Goal: Transaction & Acquisition: Purchase product/service

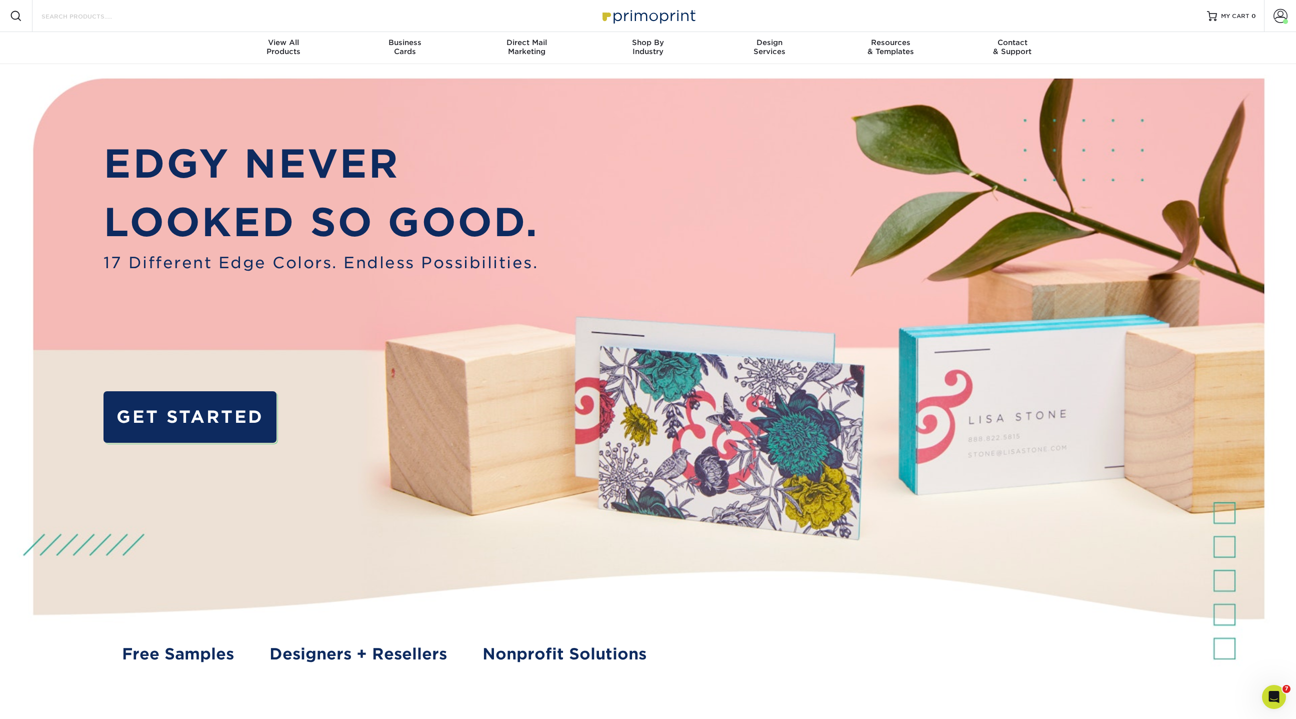
click at [80, 20] on input "Search Products" at bounding box center [90, 16] width 98 height 12
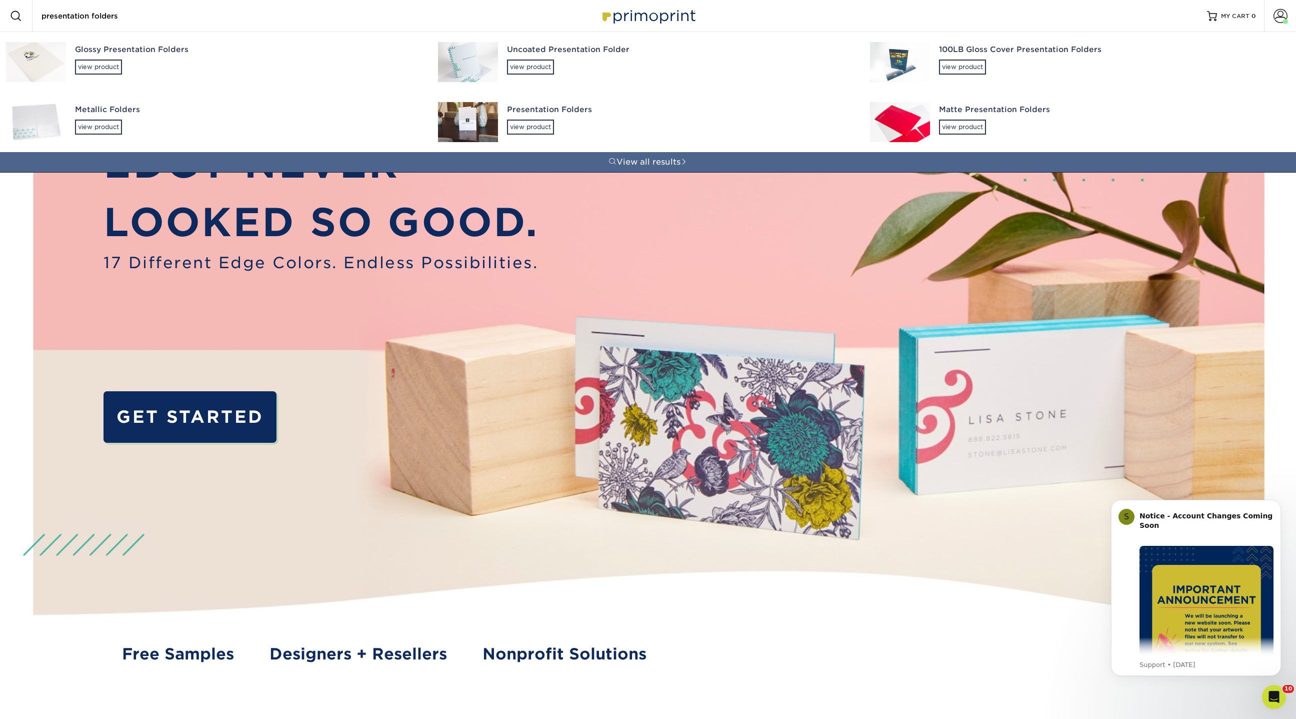
type input "presentation folders"
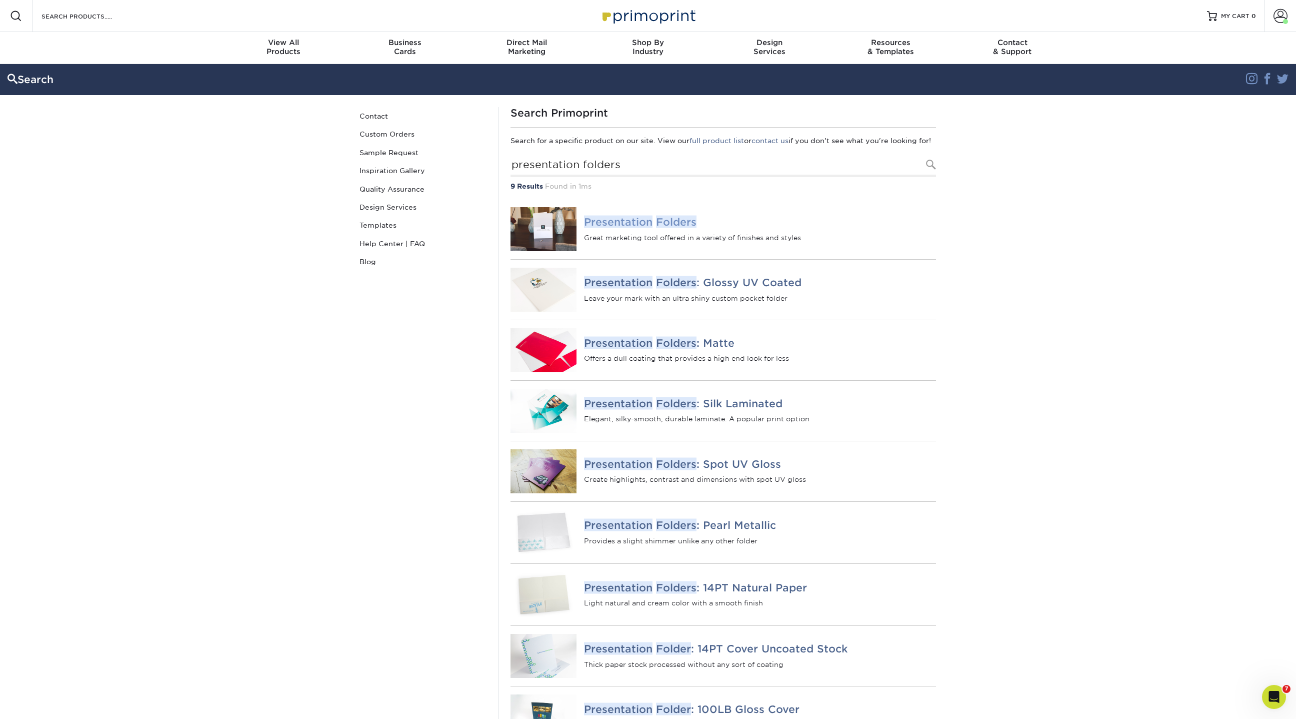
click at [641, 228] on em "Presentation" at bounding box center [618, 222] width 69 height 13
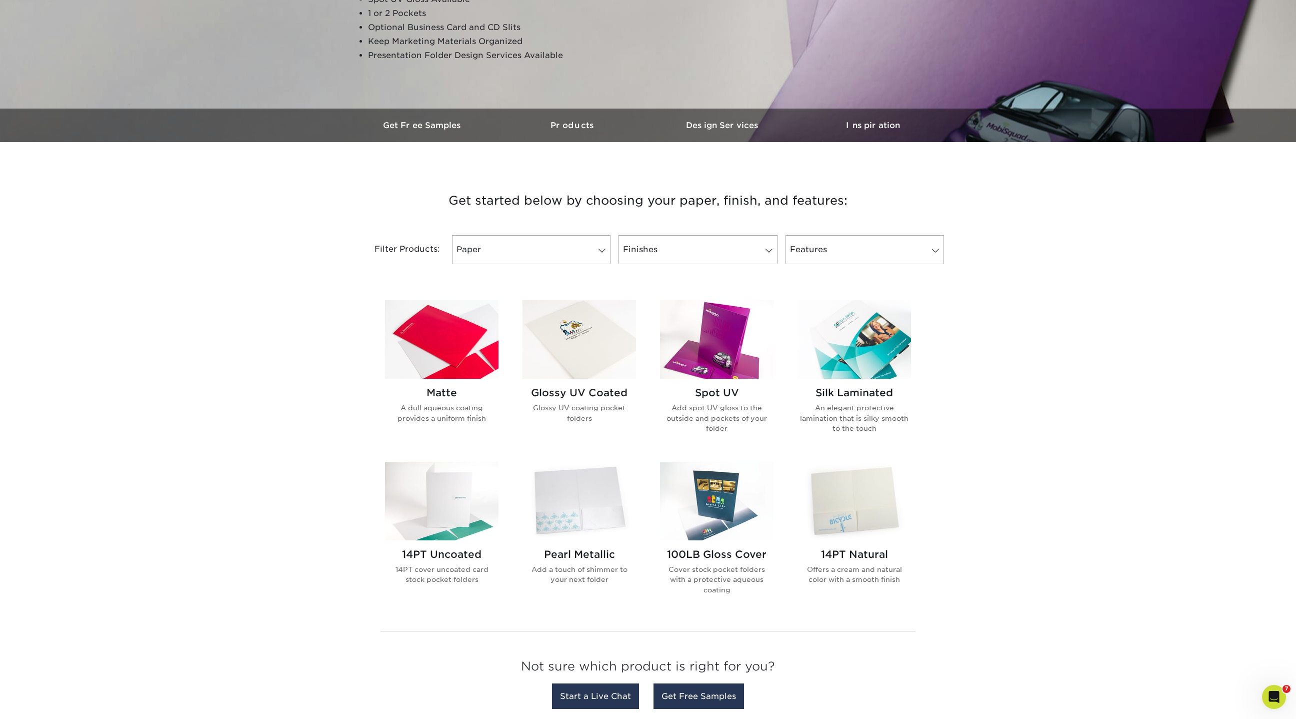
scroll to position [206, 0]
click at [470, 367] on img at bounding box center [442, 339] width 114 height 79
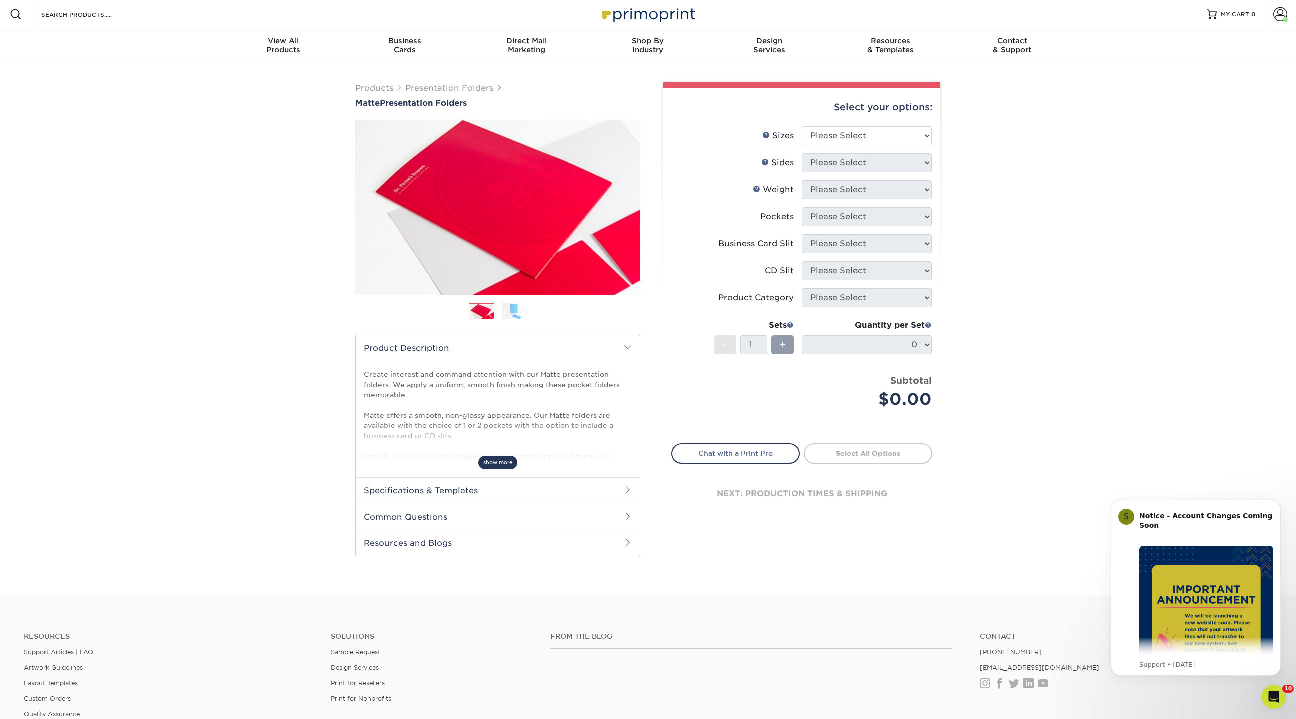
click at [509, 456] on span "show more" at bounding box center [498, 463] width 39 height 14
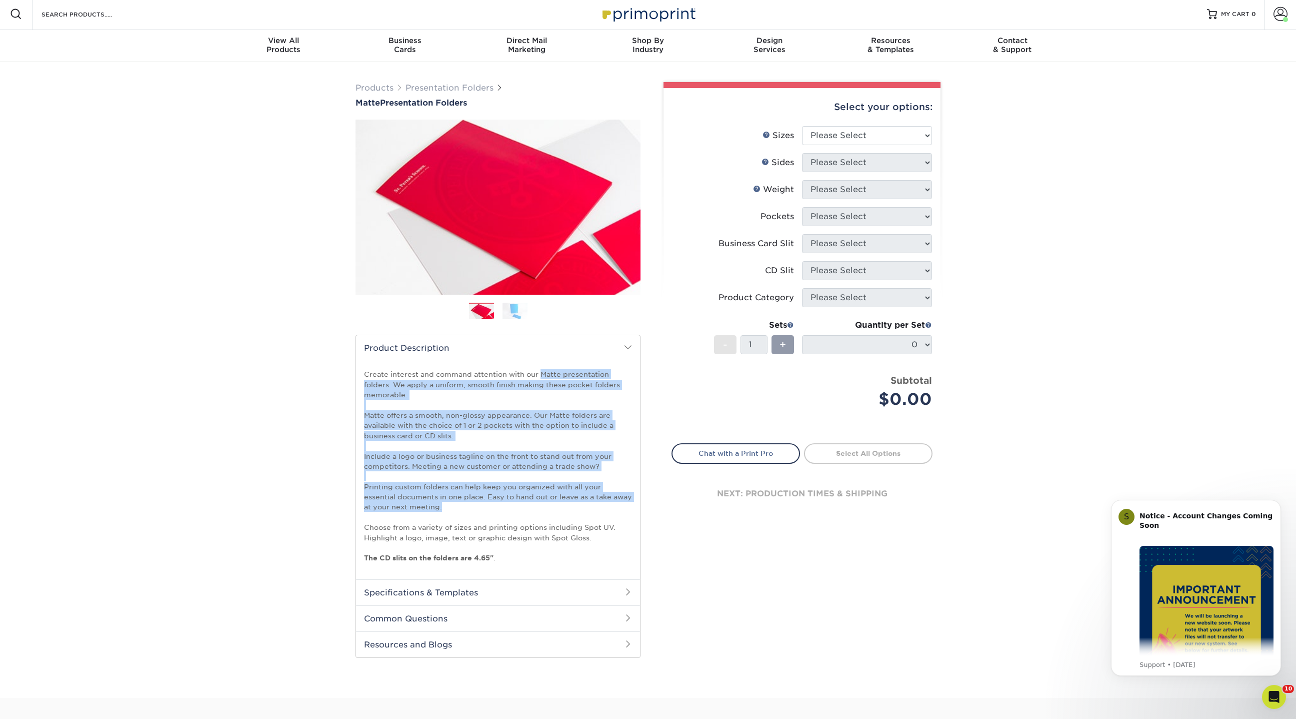
drag, startPoint x: 421, startPoint y: 509, endPoint x: 359, endPoint y: 365, distance: 157.0
click at [359, 365] on div "Create interest and command attention with our Matte presentation folders. We a…" at bounding box center [498, 470] width 284 height 218
copy p "Create interest and command attention with our Matte presentation folders. We a…"
click at [831, 135] on select "Please Select 6" x 9" 9" x 12"" at bounding box center [867, 135] width 130 height 19
select select "6.00x9.00"
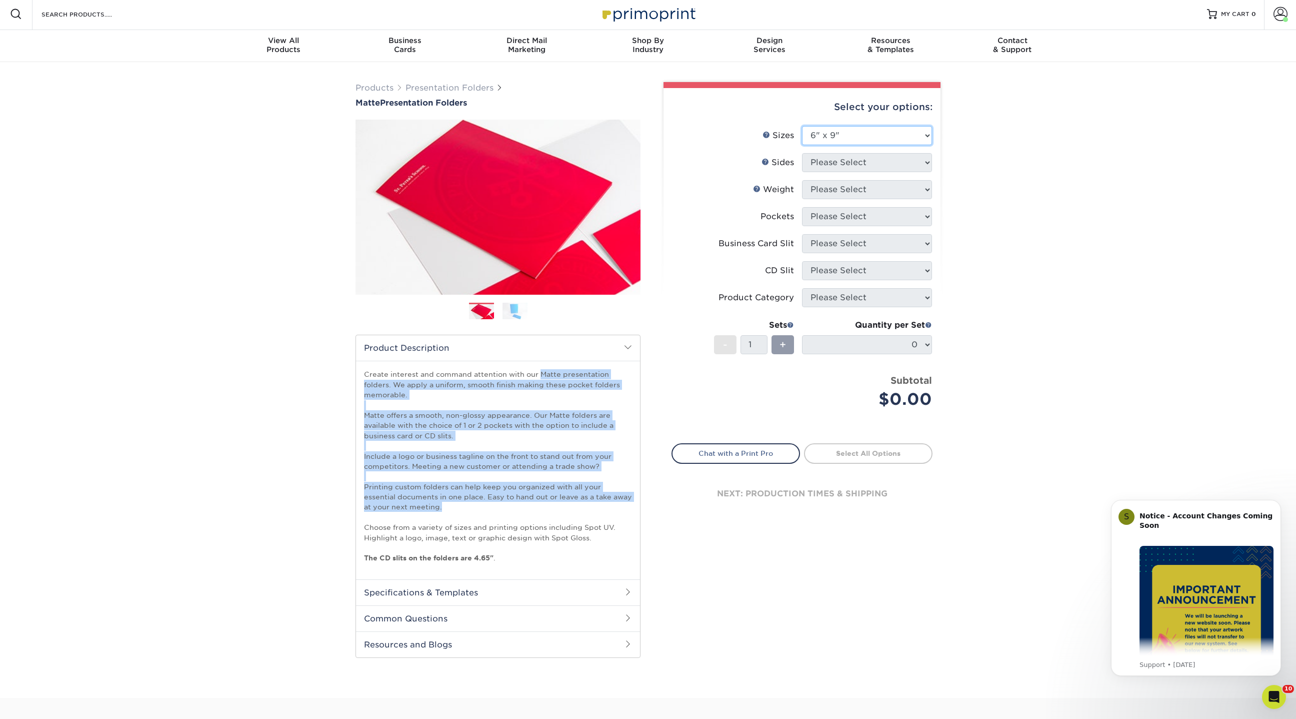
click at [802, 126] on select "Please Select 6" x 9" 9" x 12"" at bounding box center [867, 135] width 130 height 19
click at [829, 155] on select "Please Select Print Both Sides Print Front Only" at bounding box center [867, 162] width 130 height 19
select select "13abbda7-1d64-4f25-8bb2-c179b224825d"
click at [802, 153] on select "Please Select Print Both Sides Print Front Only" at bounding box center [867, 162] width 130 height 19
click at [825, 190] on select "Please Select 14PT 16PT" at bounding box center [867, 189] width 130 height 19
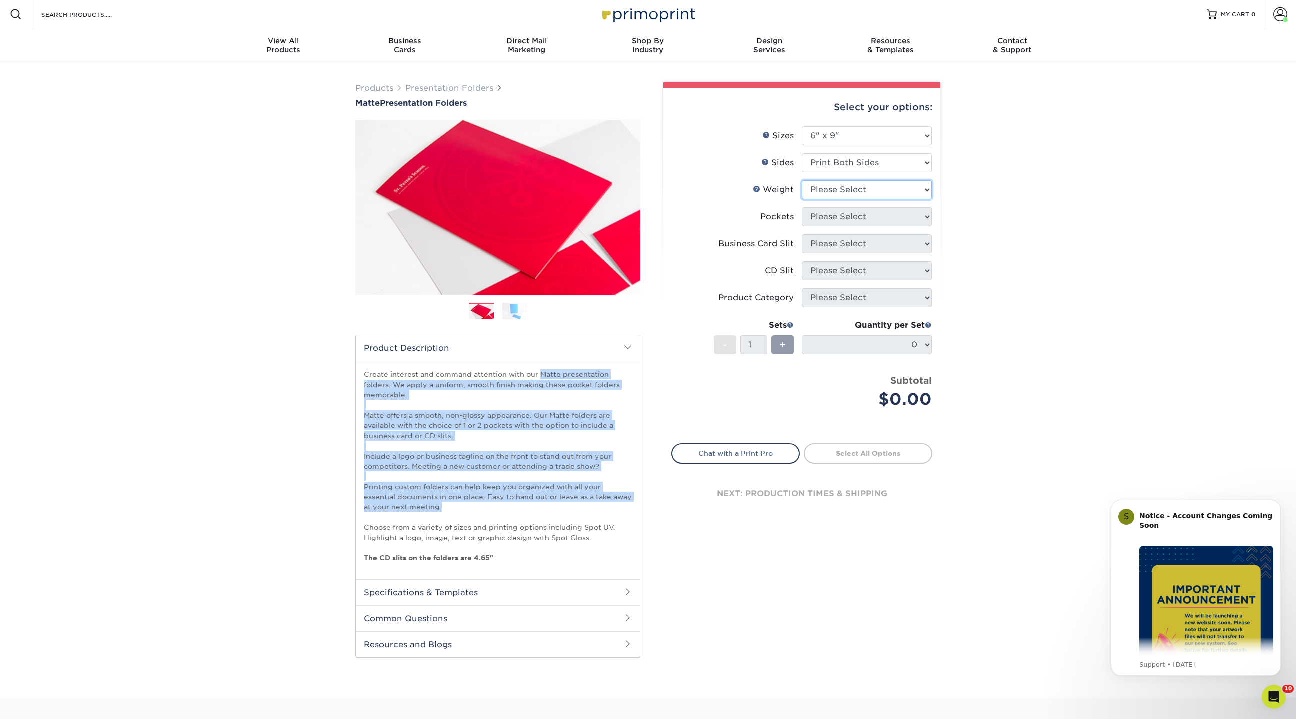
select select "16PT"
click at [802, 180] on select "Please Select 14PT 16PT" at bounding box center [867, 189] width 130 height 19
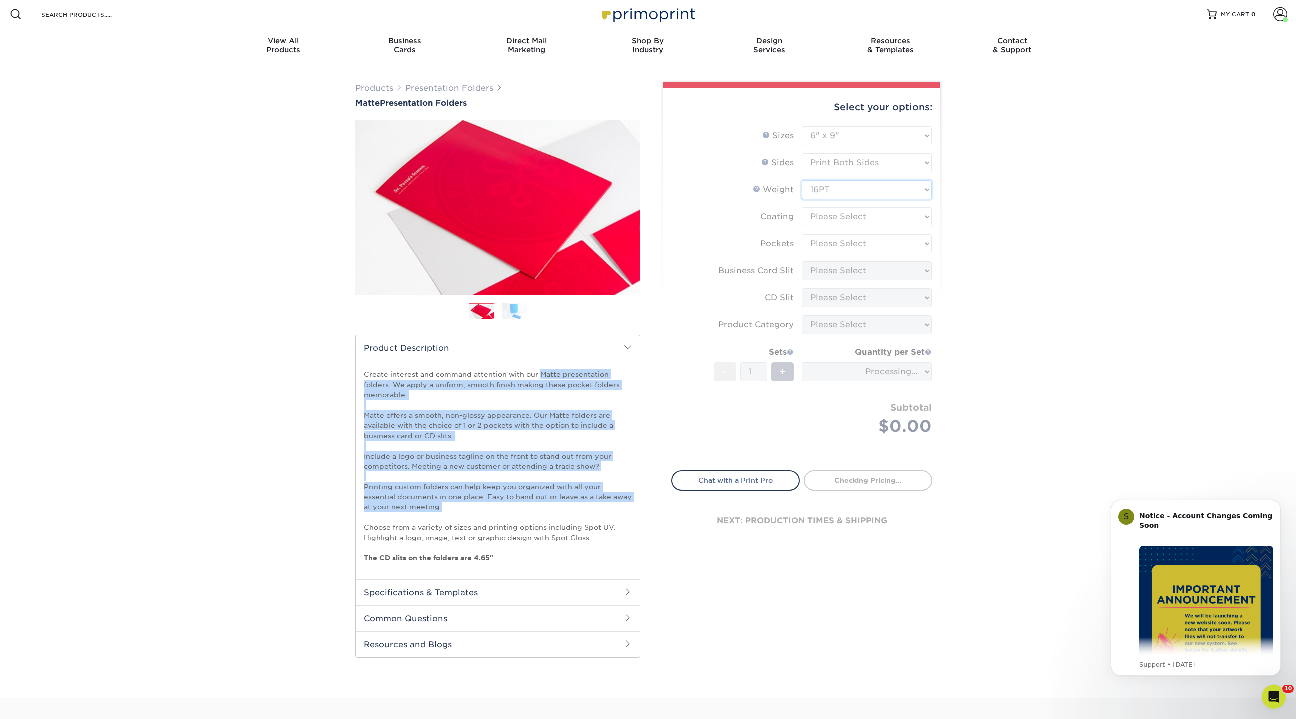
type input "6d845680-a172-4bb7-b864-9a6f409cf229"
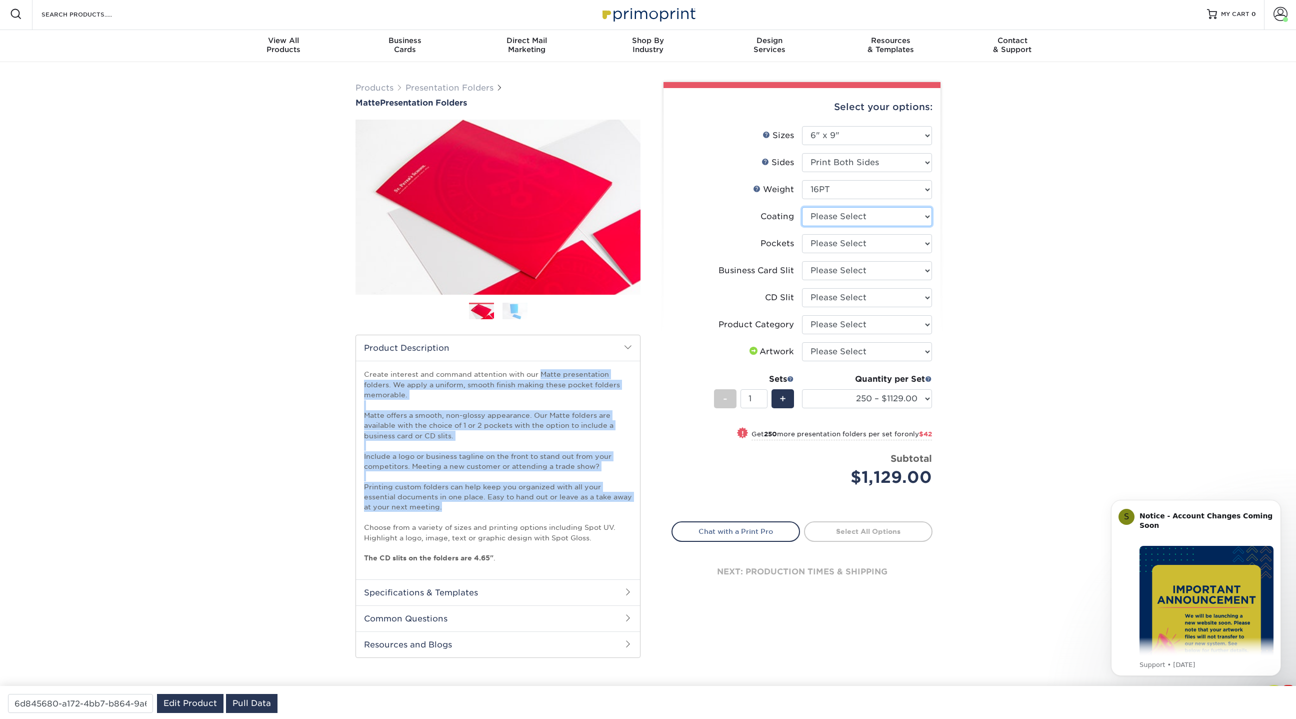
click at [831, 210] on select at bounding box center [867, 216] width 130 height 19
select select "121bb7b5-3b4d-429f-bd8d-bbf80e953313"
click at [802, 207] on select at bounding box center [867, 216] width 130 height 19
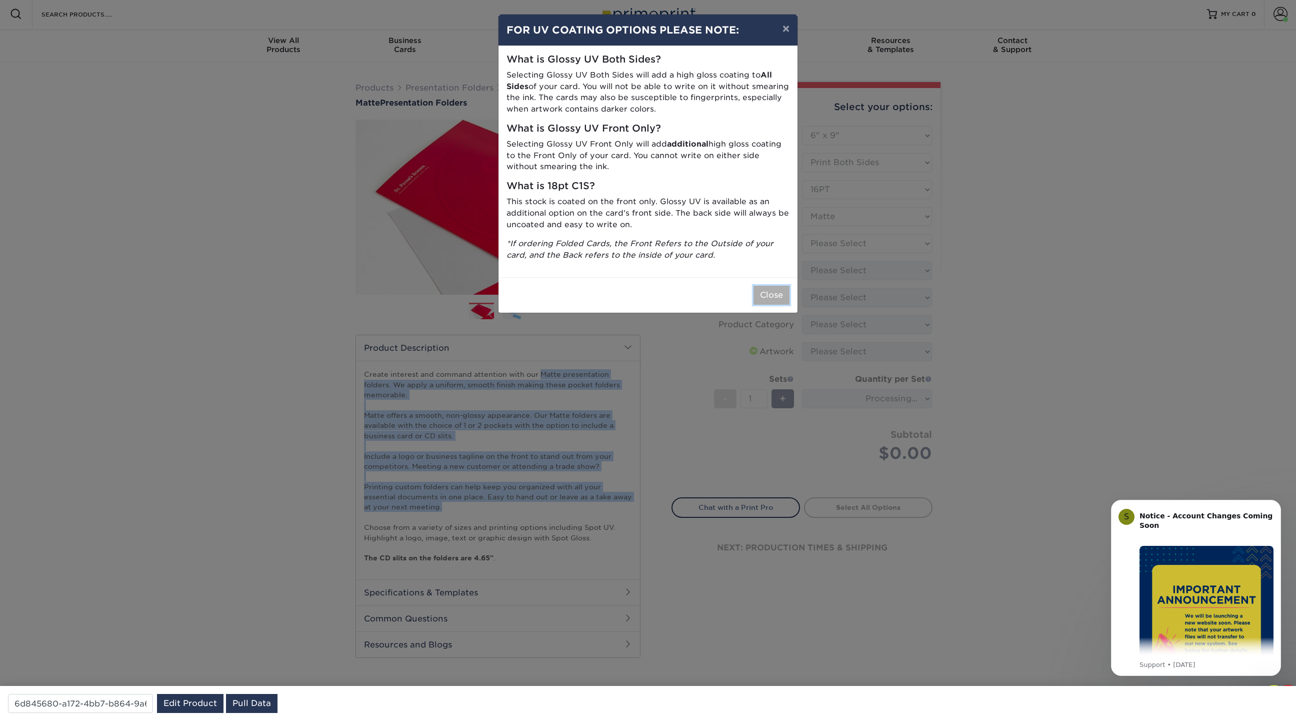
click at [776, 297] on button "Close" at bounding box center [772, 295] width 36 height 19
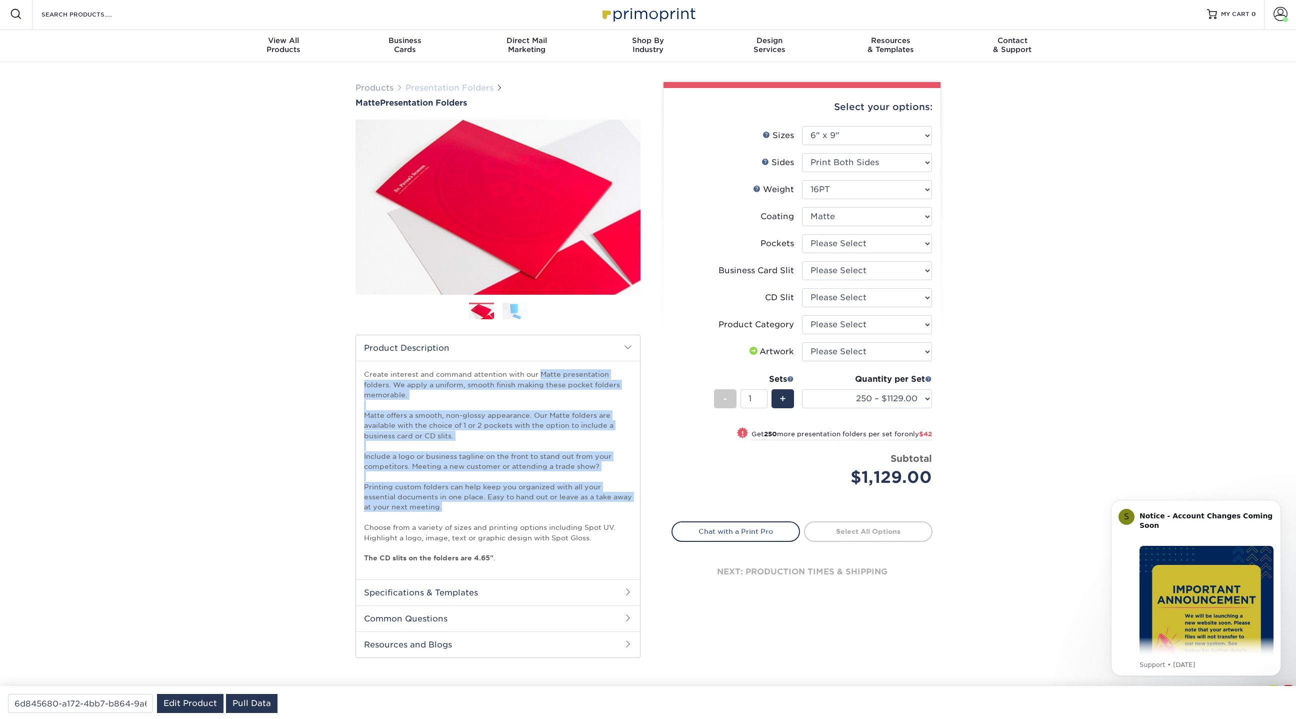
click at [448, 86] on link "Presentation Folders" at bounding box center [450, 88] width 88 height 10
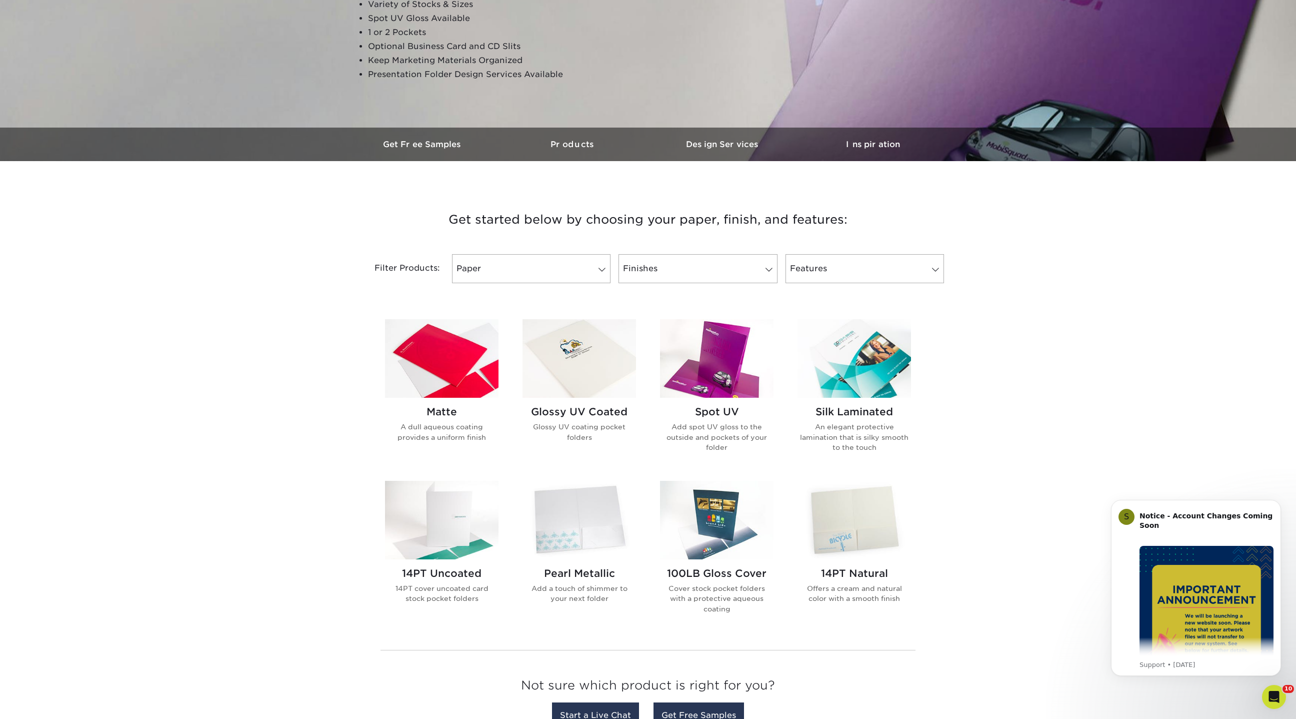
click at [869, 360] on img at bounding box center [855, 358] width 114 height 79
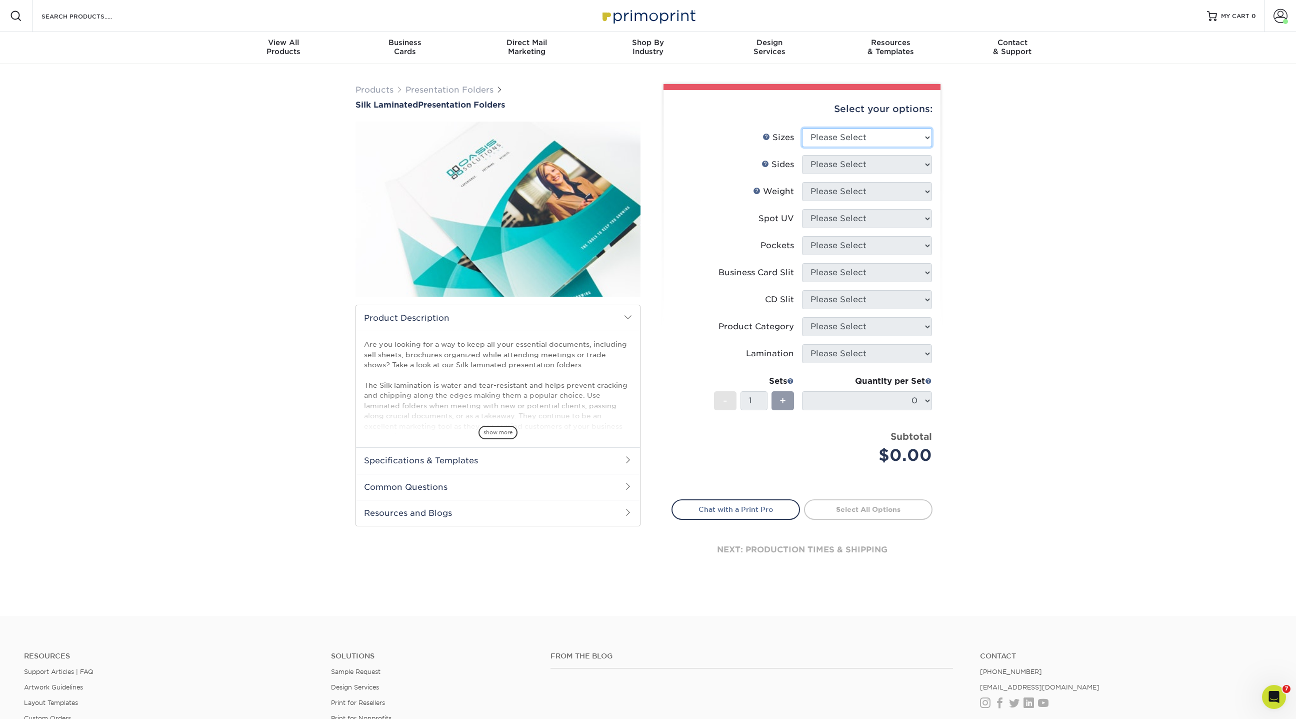
click at [846, 138] on select "Please Select 6" x 9" 9" x 12"" at bounding box center [867, 137] width 130 height 19
select select "6.00x9.00"
click at [802, 128] on select "Please Select 6" x 9" 9" x 12"" at bounding box center [867, 137] width 130 height 19
click at [837, 168] on select "Please Select Print Both Sides Print Front Only" at bounding box center [867, 164] width 130 height 19
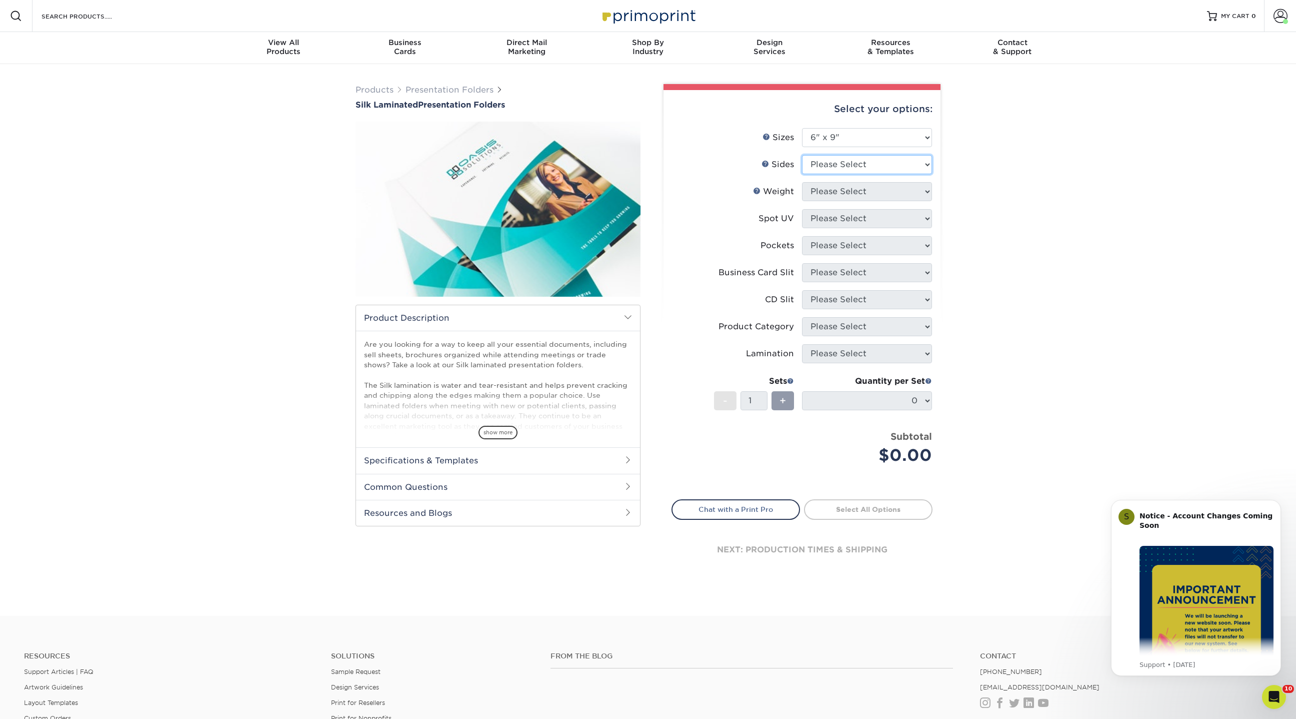
select select "13abbda7-1d64-4f25-8bb2-c179b224825d"
click at [802, 155] on select "Please Select Print Both Sides Print Front Only" at bounding box center [867, 164] width 130 height 19
click at [831, 190] on select "Please Select 16PT" at bounding box center [867, 191] width 130 height 19
select select "16PT"
click at [802, 182] on select "Please Select 16PT" at bounding box center [867, 191] width 130 height 19
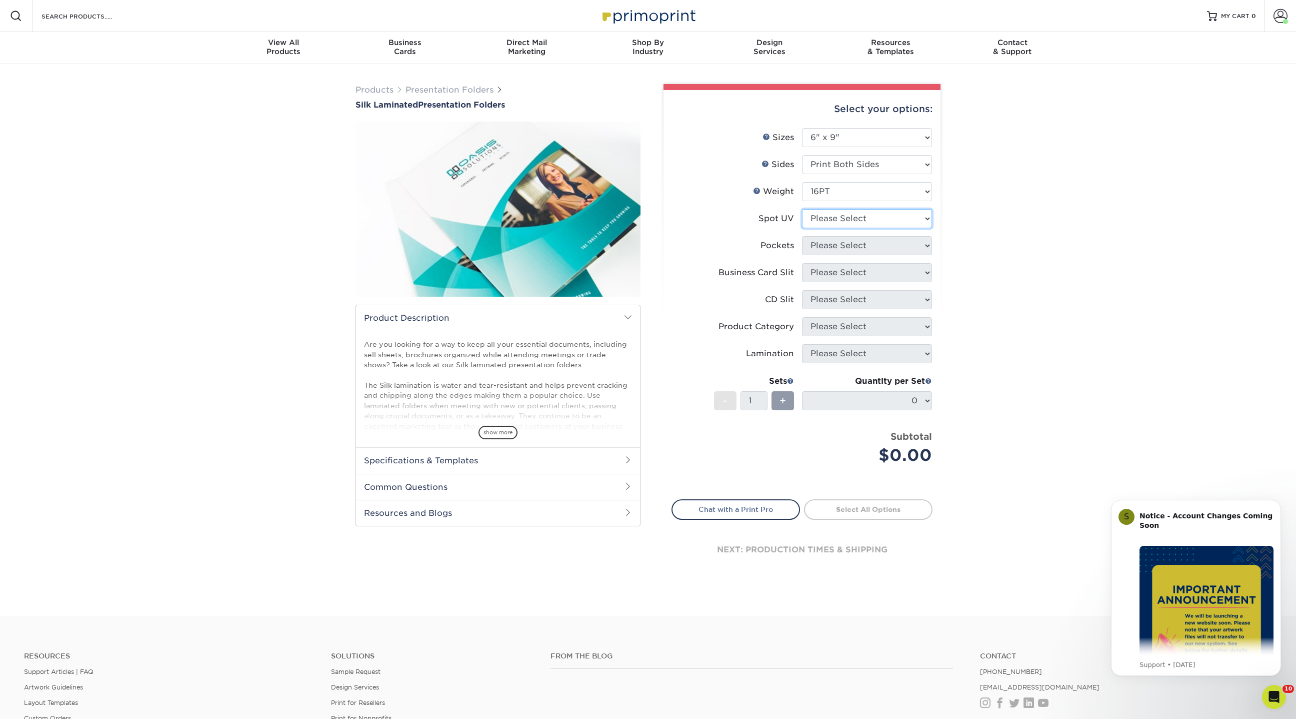
click at [831, 216] on select "Please Select No Spot UV Front Only" at bounding box center [867, 218] width 130 height 19
click at [802, 209] on select "Please Select No Spot UV Front Only" at bounding box center [867, 218] width 130 height 19
click at [644, 218] on div "Products Presentation Folders Silk Laminated Presentation Folders" at bounding box center [498, 330] width 300 height 492
click at [830, 216] on select "Please Select No Spot UV Front Only" at bounding box center [867, 218] width 130 height 19
click at [802, 209] on select "Please Select No Spot UV Front Only" at bounding box center [867, 218] width 130 height 19
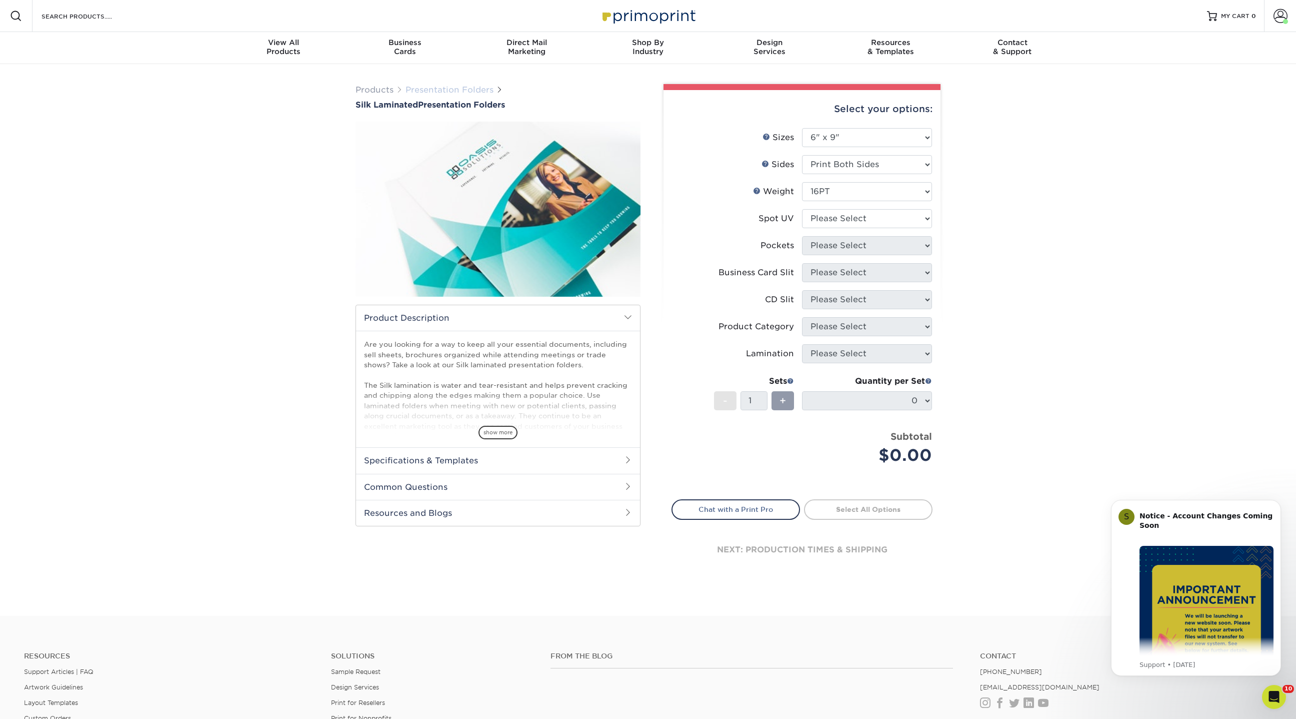
click at [443, 89] on link "Presentation Folders" at bounding box center [450, 90] width 88 height 10
